Goal: Communication & Community: Answer question/provide support

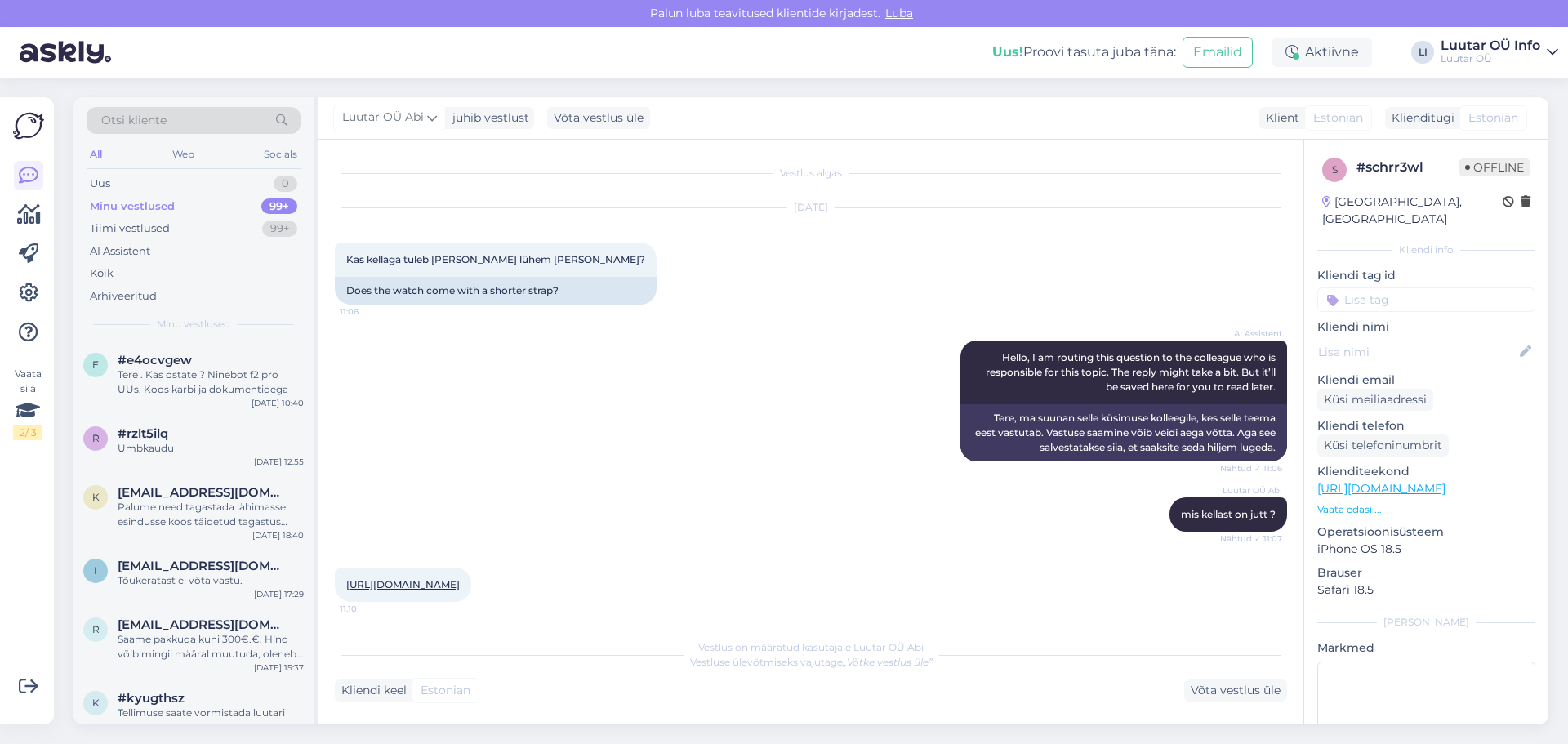
scroll to position [159, 0]
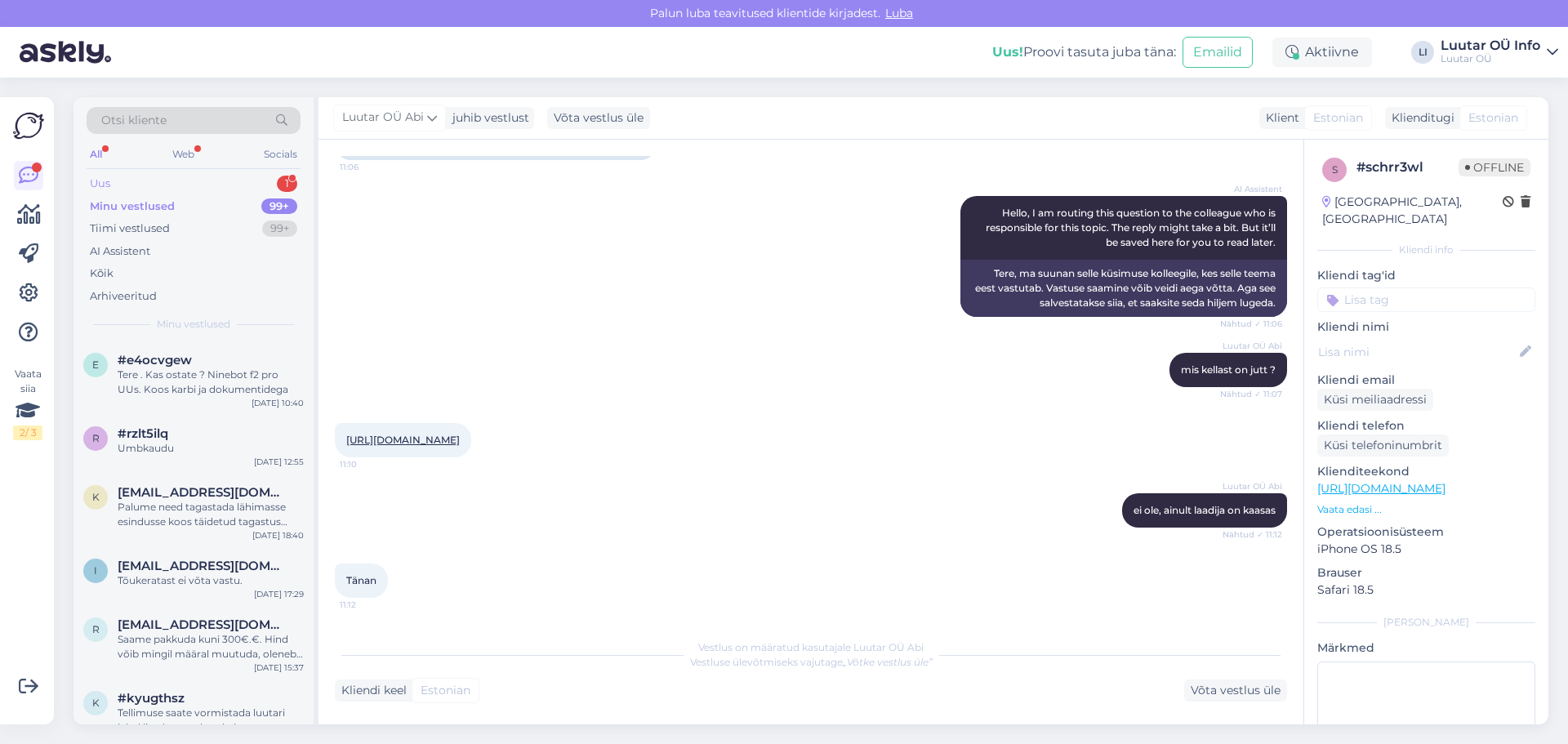
click at [276, 181] on div "1" at bounding box center [286, 184] width 21 height 16
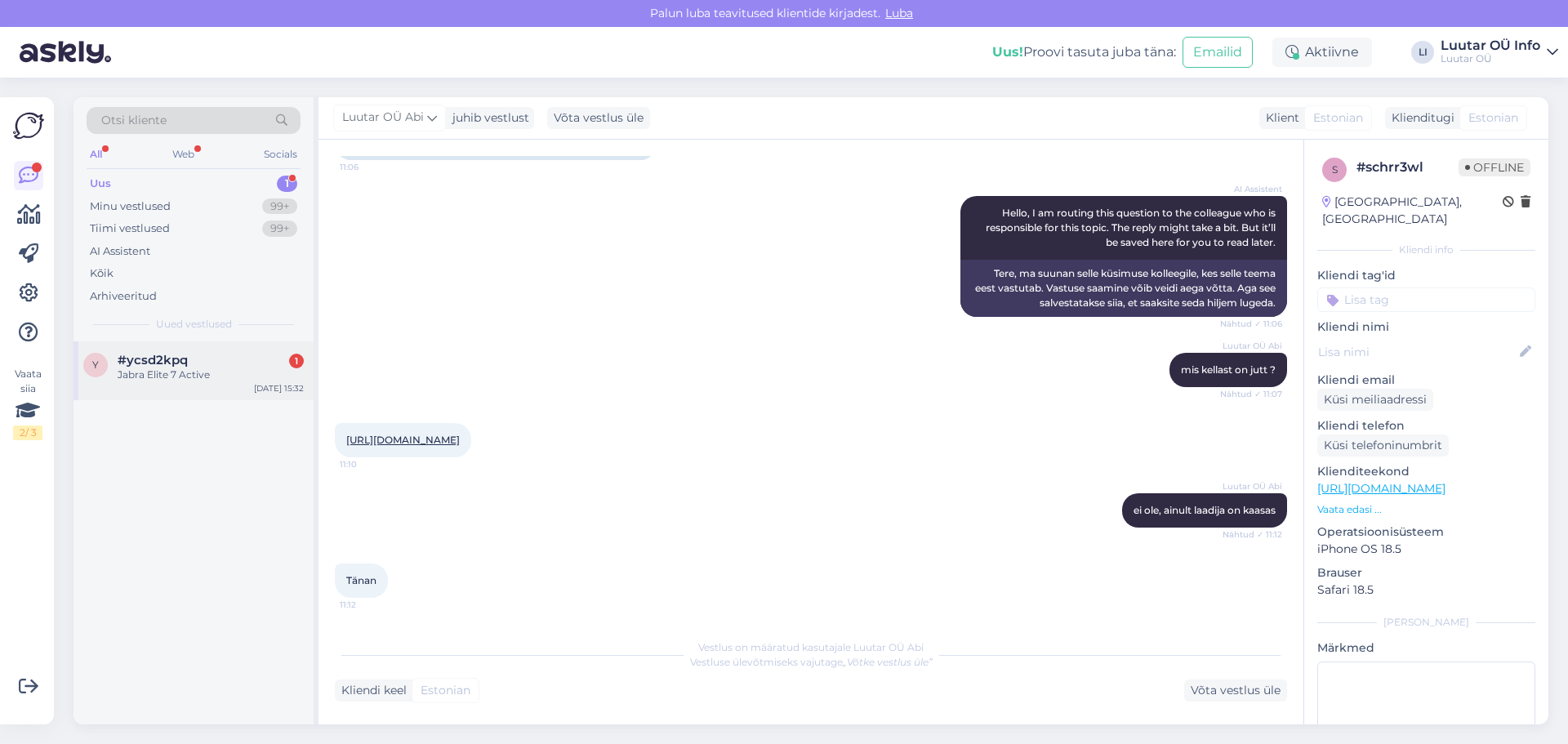
click at [200, 368] on div "Jabra Elite 7 Active" at bounding box center [210, 375] width 186 height 15
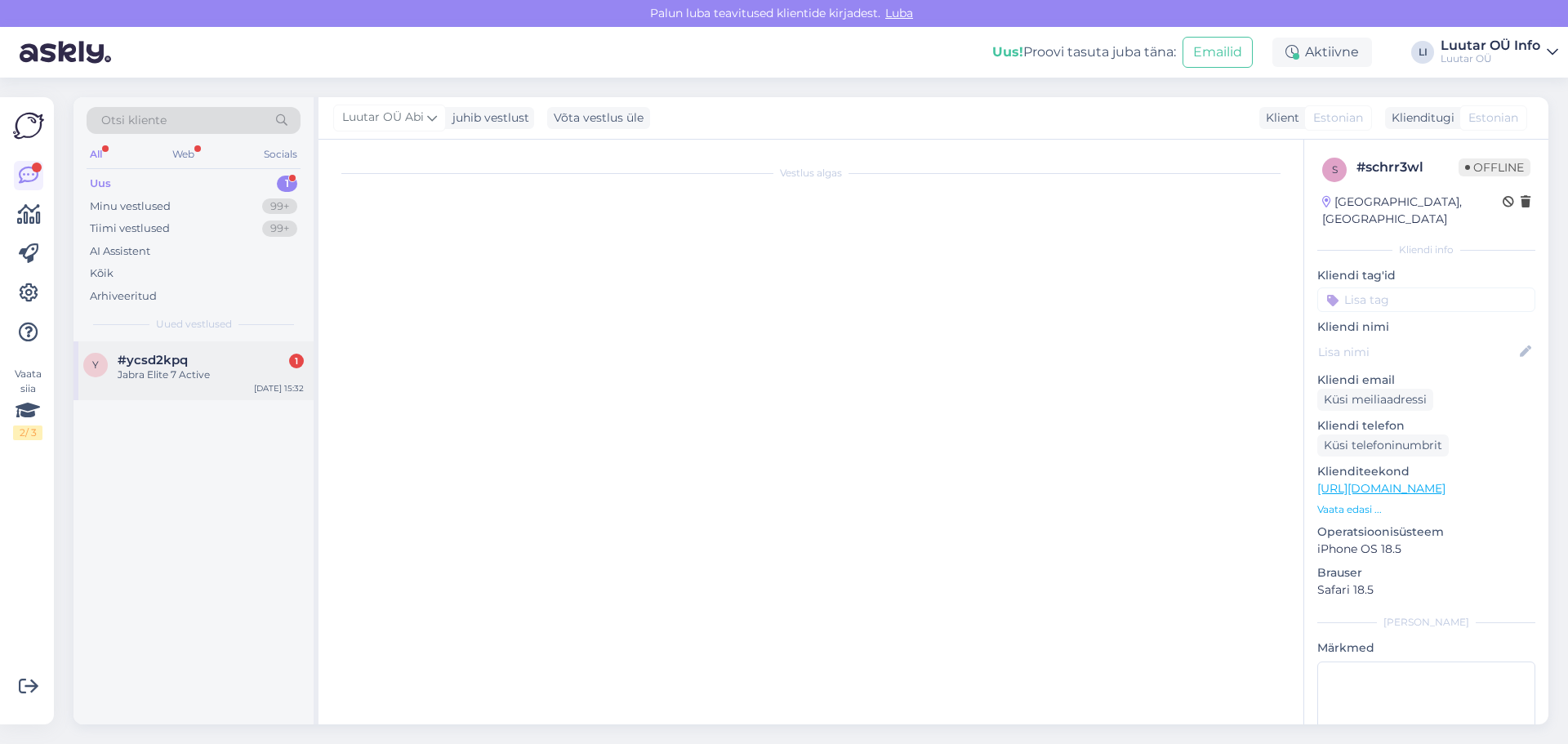
scroll to position [172, 0]
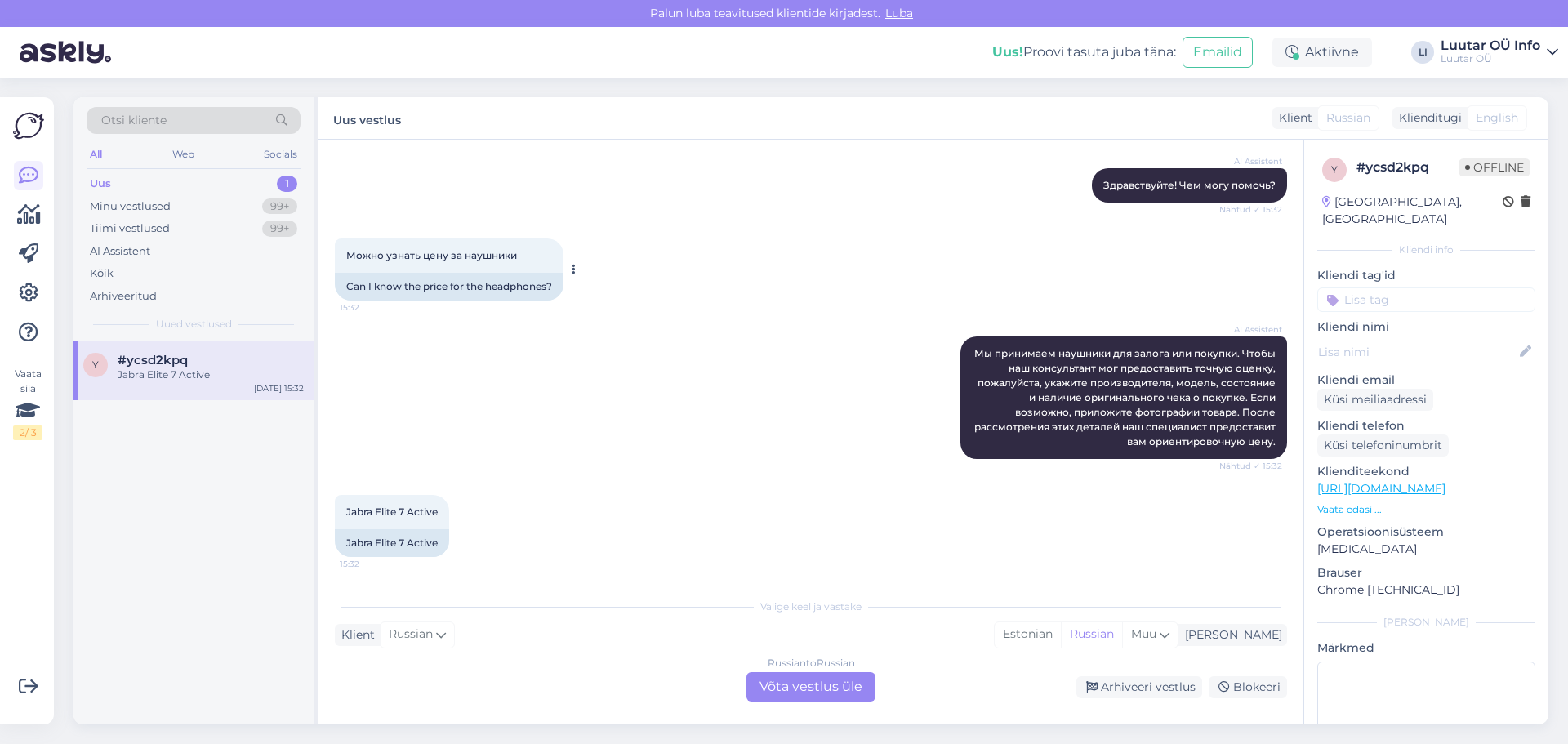
drag, startPoint x: 460, startPoint y: 257, endPoint x: 519, endPoint y: 258, distance: 59.0
click at [517, 258] on span "Можно узнать цену за наушники" at bounding box center [432, 255] width 171 height 12
copy span "наушники"
drag, startPoint x: 342, startPoint y: 507, endPoint x: 436, endPoint y: 514, distance: 94.3
click at [436, 514] on div "Jabra Elite 7 Active 15:32" at bounding box center [392, 512] width 114 height 34
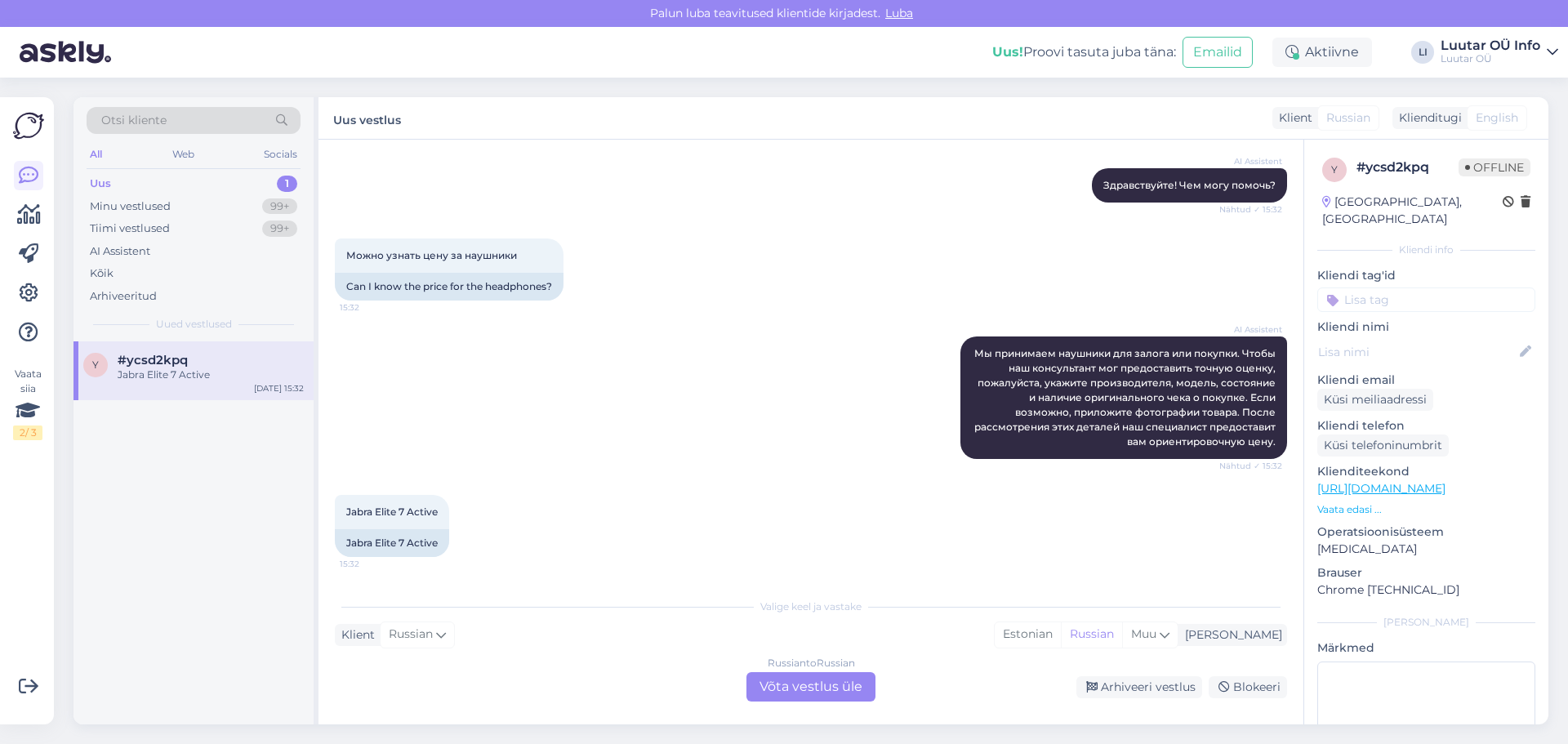
click at [542, 504] on div "Jabra Elite 7 Active 15:32 Jabra Elite 7 Active" at bounding box center [811, 526] width 953 height 98
drag, startPoint x: 343, startPoint y: 509, endPoint x: 442, endPoint y: 513, distance: 99.1
click at [442, 513] on div "Jabra Elite 7 Active 15:32" at bounding box center [392, 512] width 114 height 34
copy span "Jabra Elite 7 Active"
click at [811, 687] on div "Russian to Russian Võta vestlus üle" at bounding box center [811, 687] width 129 height 30
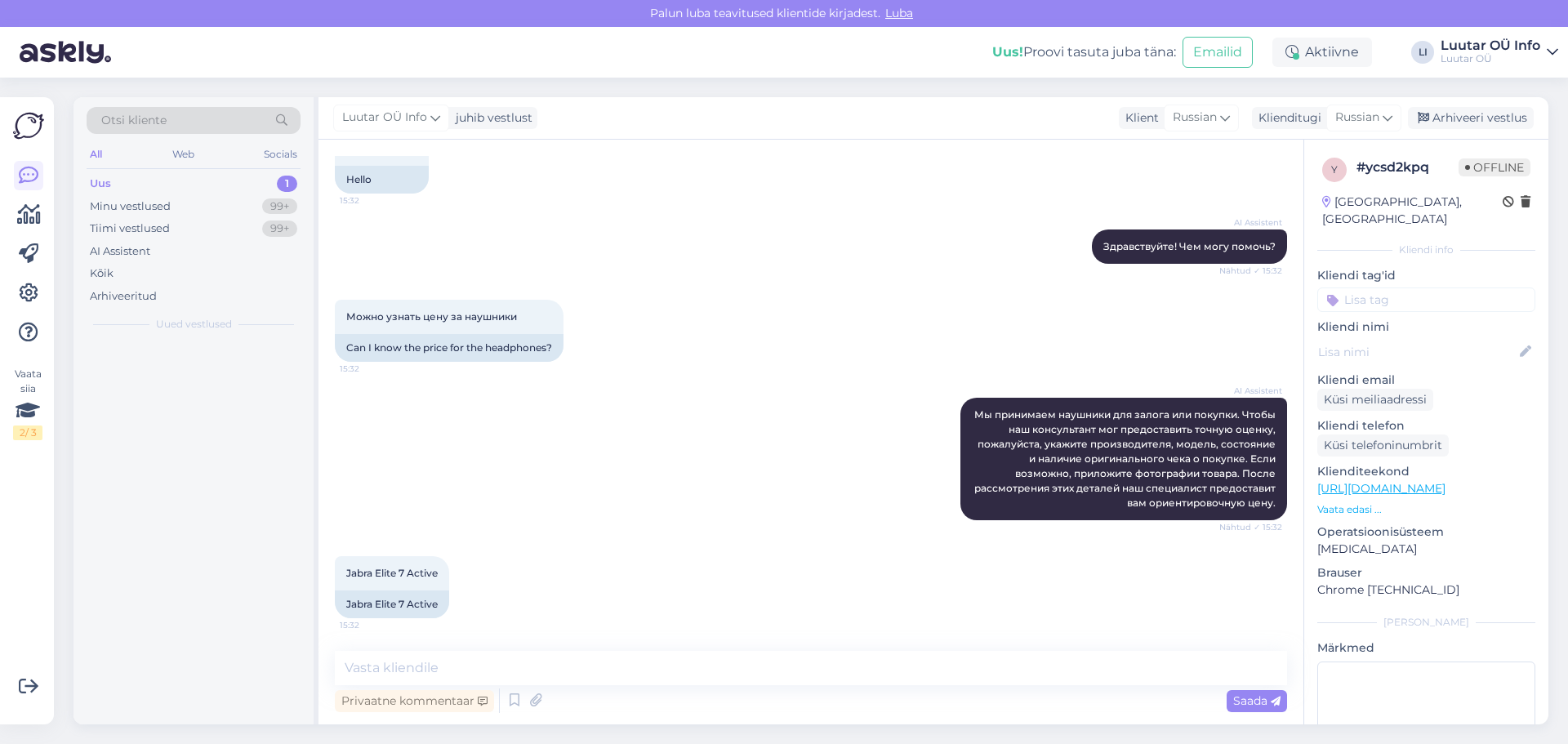
scroll to position [111, 0]
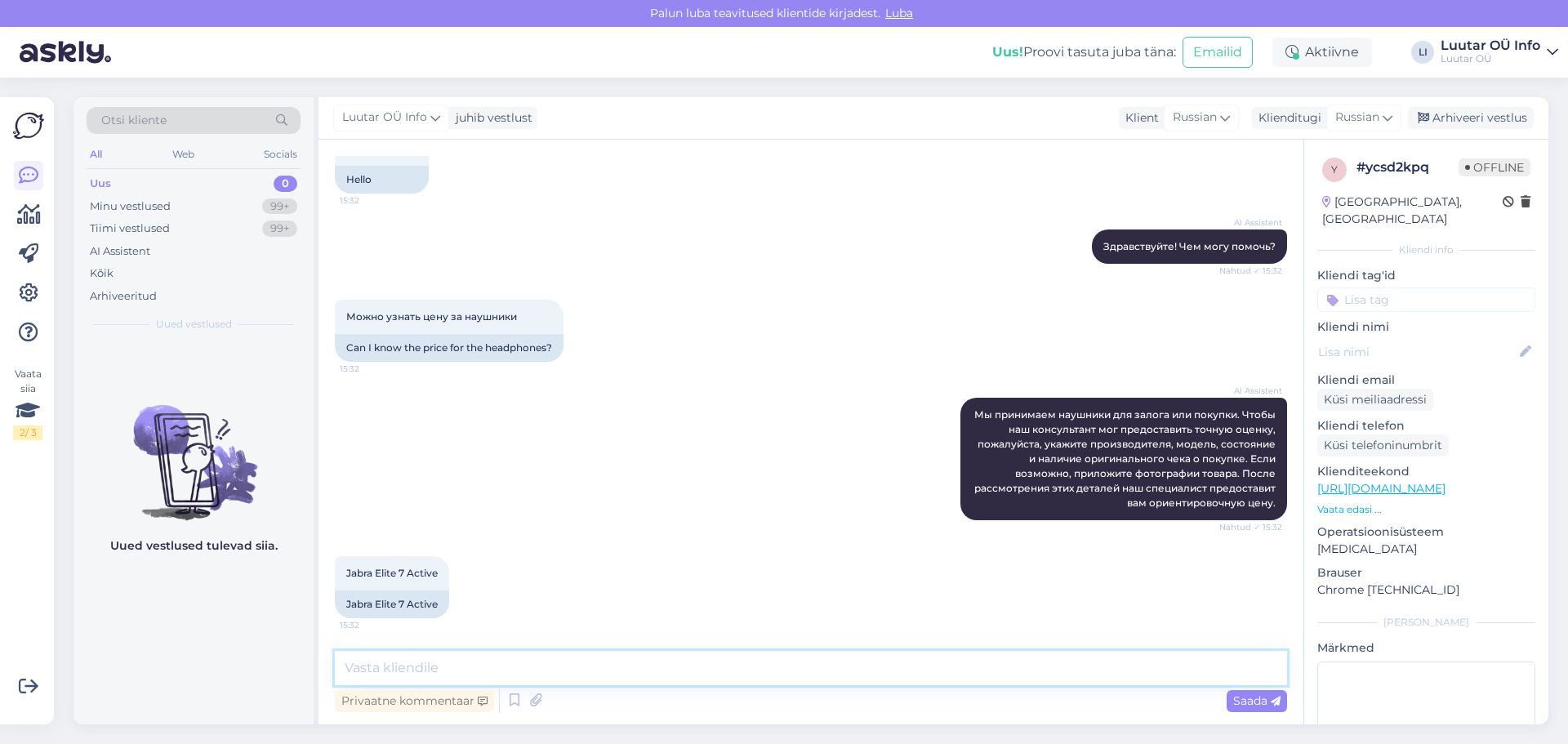
click at [410, 668] on textarea at bounding box center [811, 668] width 953 height 34
paste textarea "Мы можем предложить до 20 евро."
type textarea "Мы можем предложить до 20 евро."
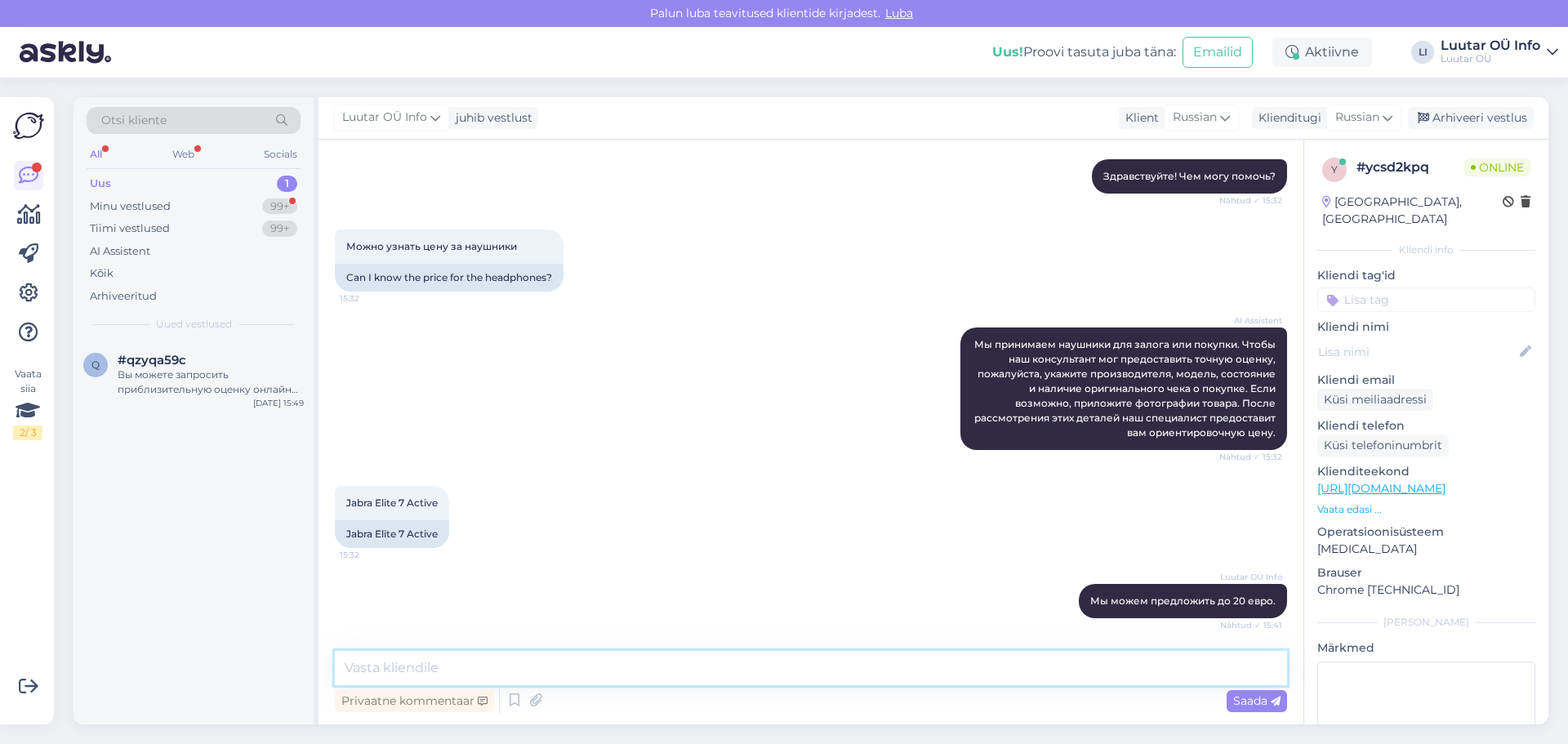
scroll to position [463, 0]
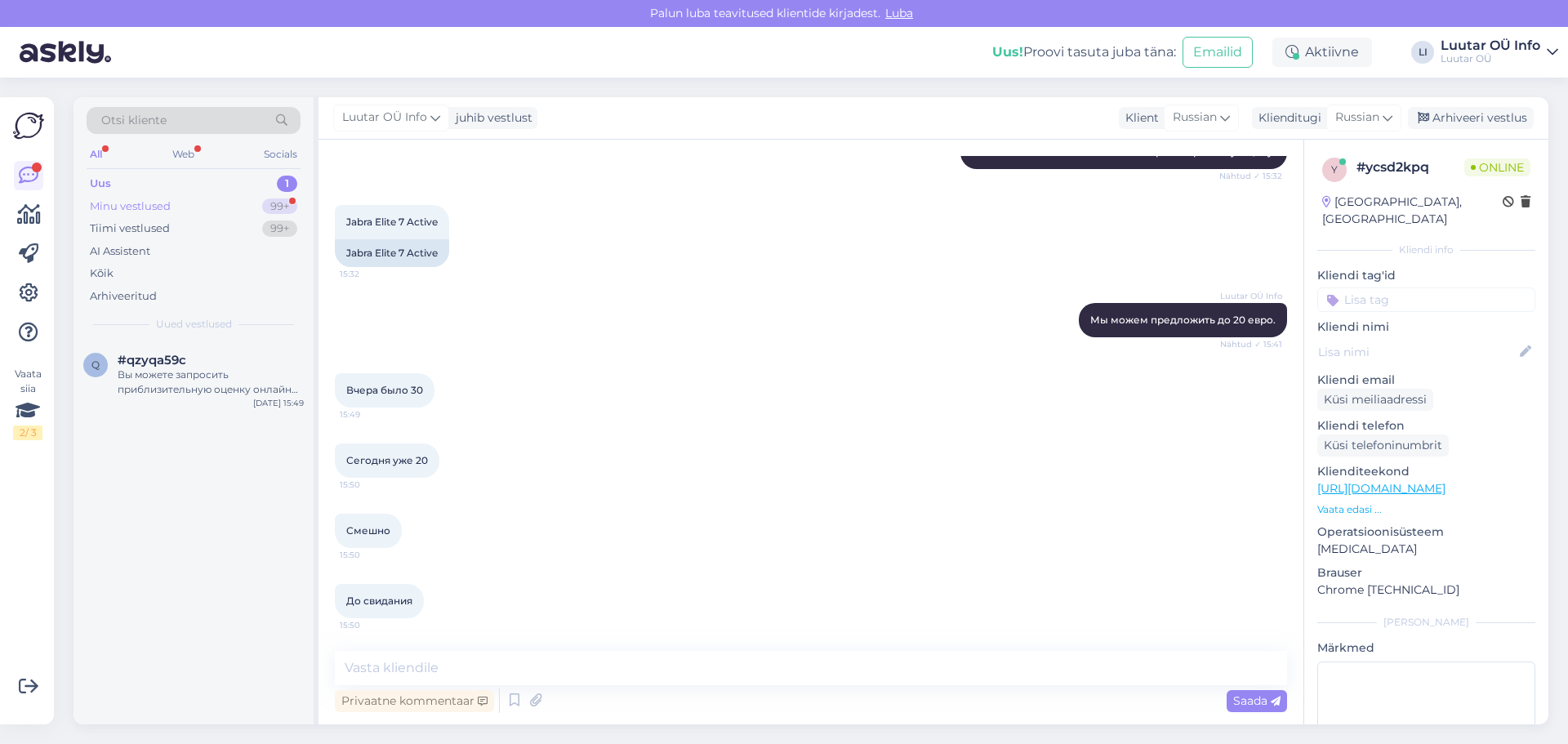
click at [280, 200] on div "99+" at bounding box center [279, 207] width 35 height 16
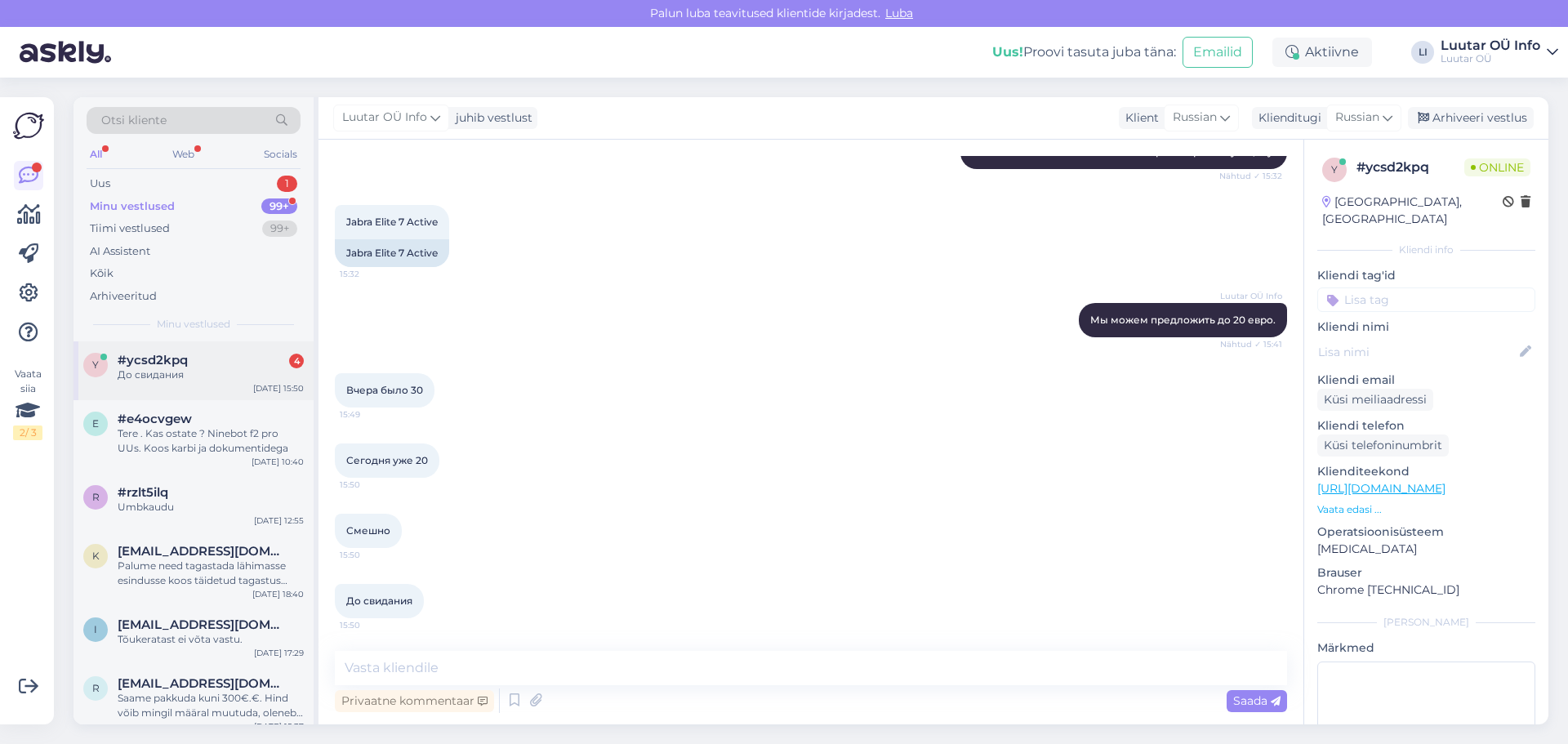
click at [153, 360] on span "#ycsd2kpq" at bounding box center [152, 360] width 71 height 15
drag, startPoint x: 350, startPoint y: 598, endPoint x: 411, endPoint y: 594, distance: 61.1
click at [411, 594] on div "До свидания 15:50" at bounding box center [380, 601] width 89 height 34
click at [463, 619] on div "До свидания 15:50" at bounding box center [811, 601] width 953 height 71
drag, startPoint x: 343, startPoint y: 600, endPoint x: 418, endPoint y: 601, distance: 75.0
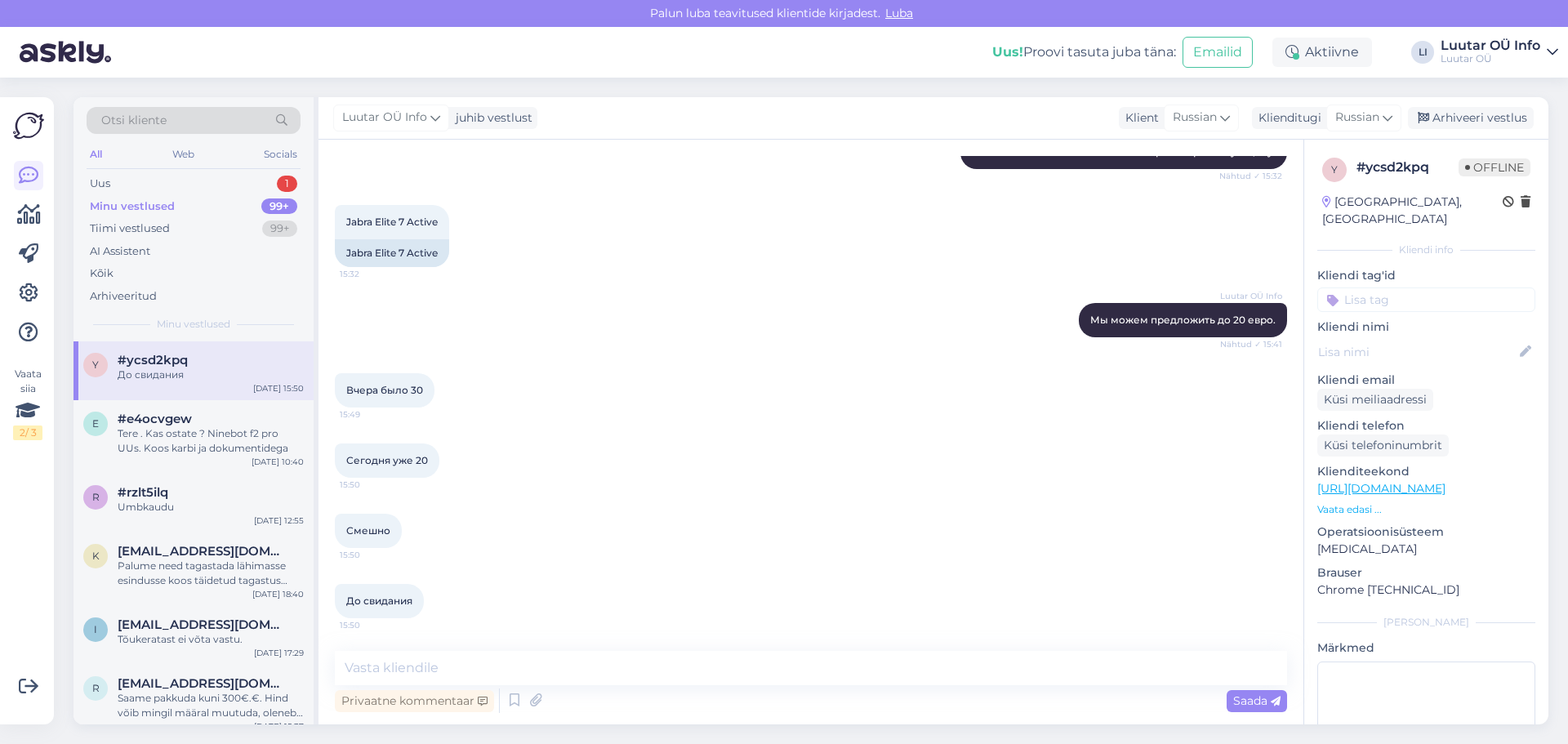
click at [418, 601] on div "До свидания 15:50" at bounding box center [380, 601] width 89 height 34
copy span "До свидания"
click at [416, 677] on textarea at bounding box center [811, 668] width 953 height 34
paste textarea "До свидания"
type textarea "До свидания"
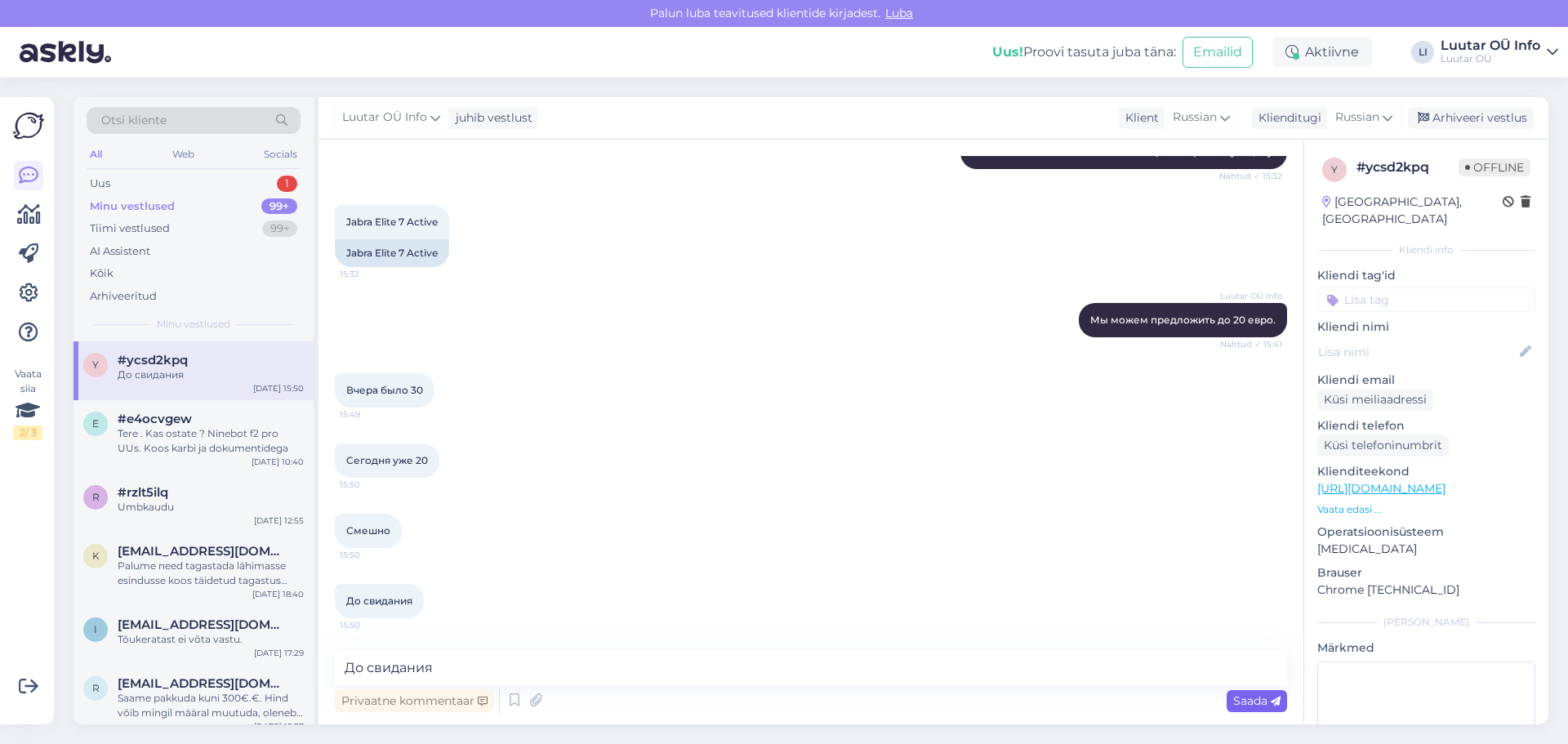
click at [1256, 701] on span "Saada" at bounding box center [1257, 700] width 48 height 15
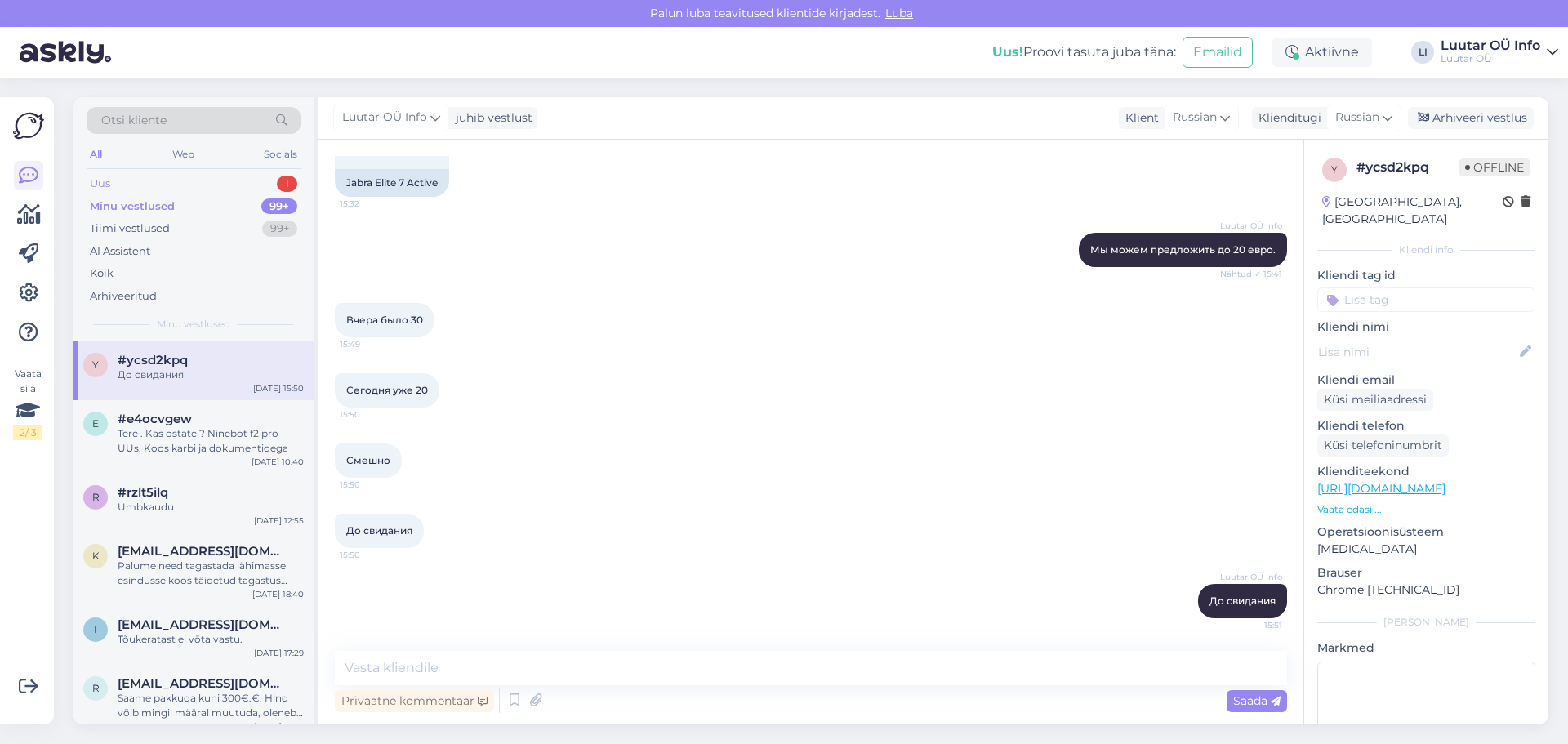
click at [286, 176] on div "1" at bounding box center [286, 184] width 21 height 16
